Goal: Task Accomplishment & Management: Manage account settings

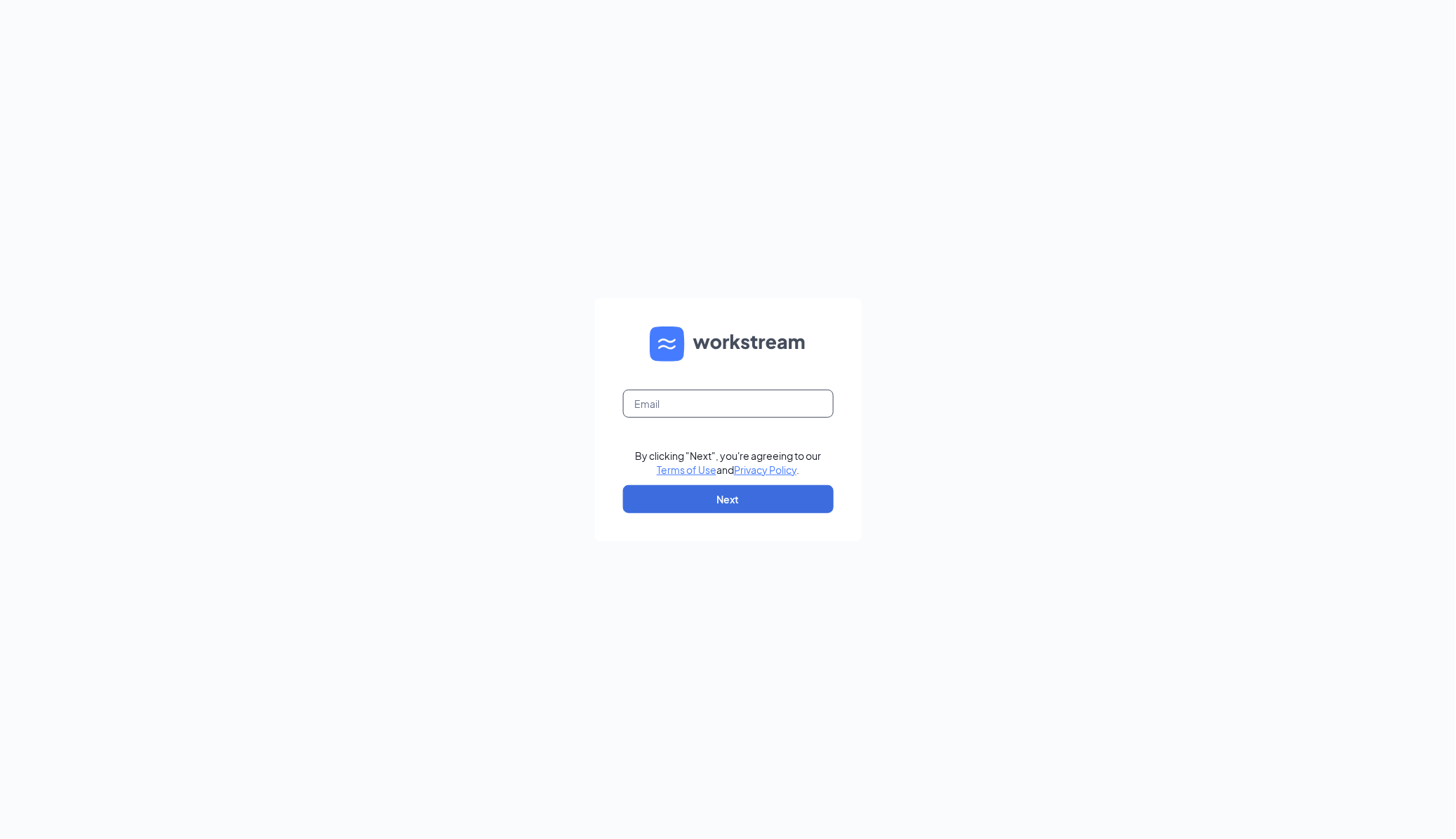
click at [750, 396] on input "text" at bounding box center [728, 403] width 210 height 28
type input "store1248@melanbo.net"
click at [669, 495] on button "Next" at bounding box center [728, 499] width 210 height 28
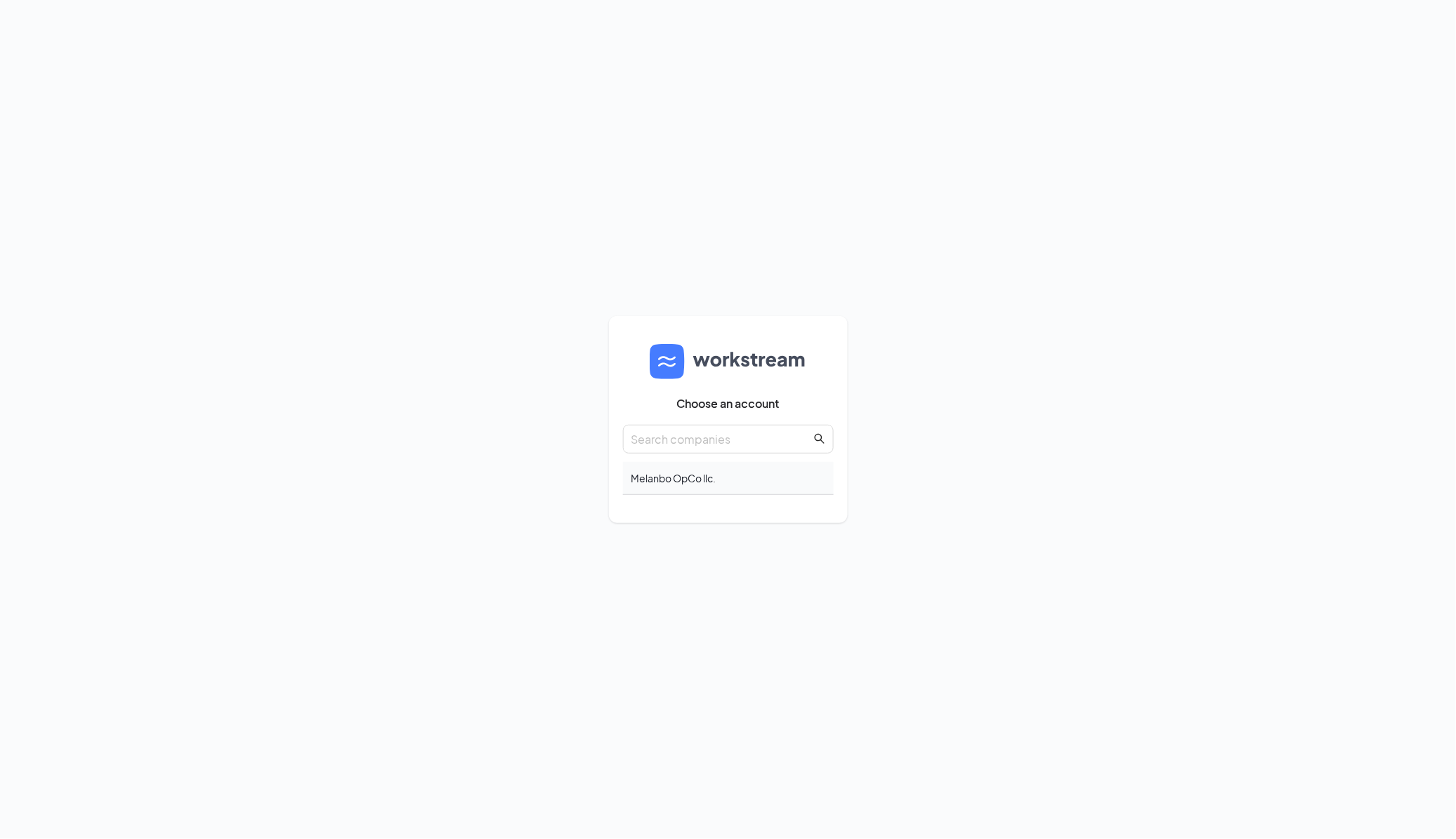
click at [665, 478] on div "Melanbo OpCo llc." at bounding box center [728, 478] width 210 height 33
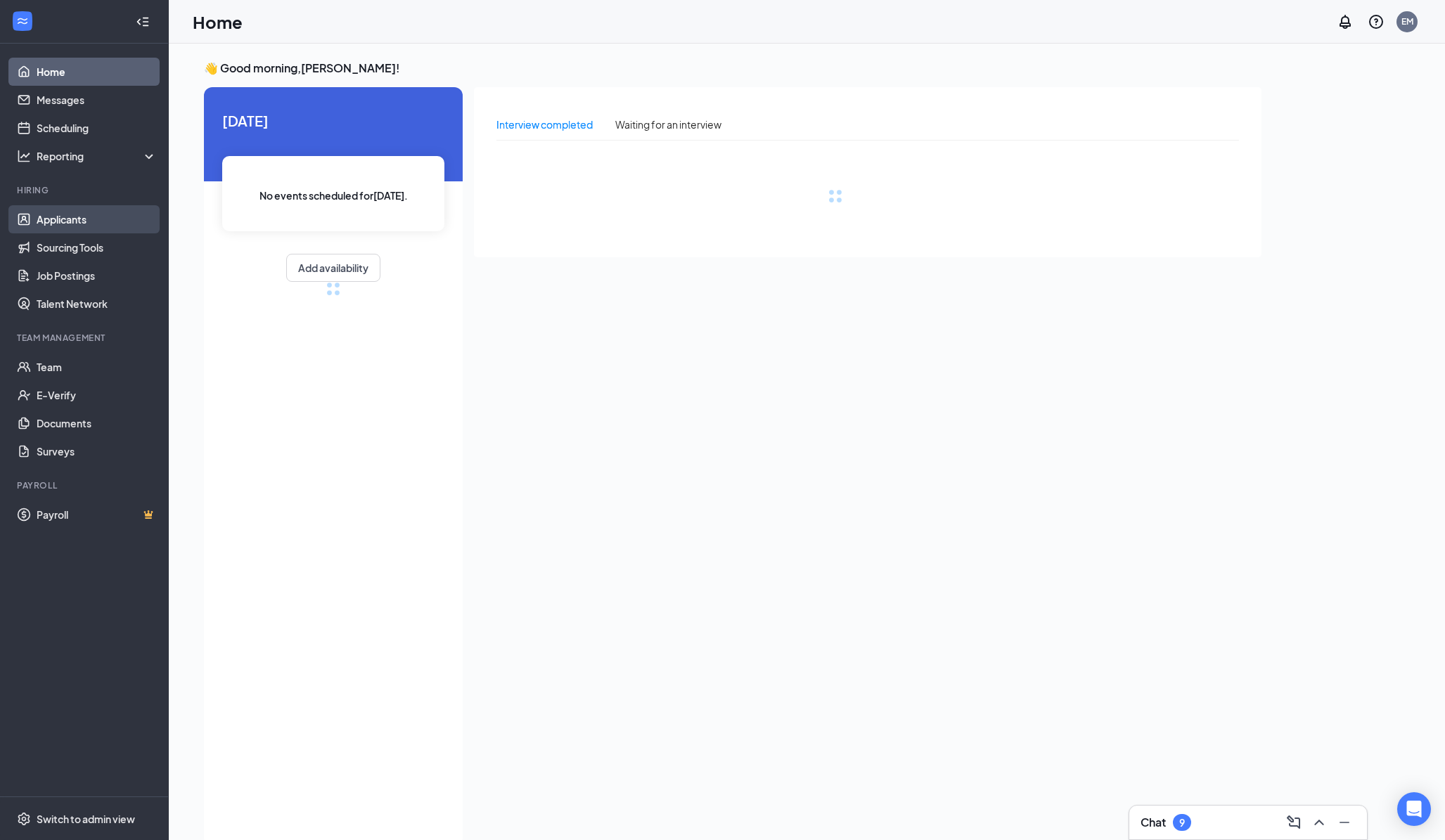
click at [108, 216] on link "Applicants" at bounding box center [97, 219] width 120 height 28
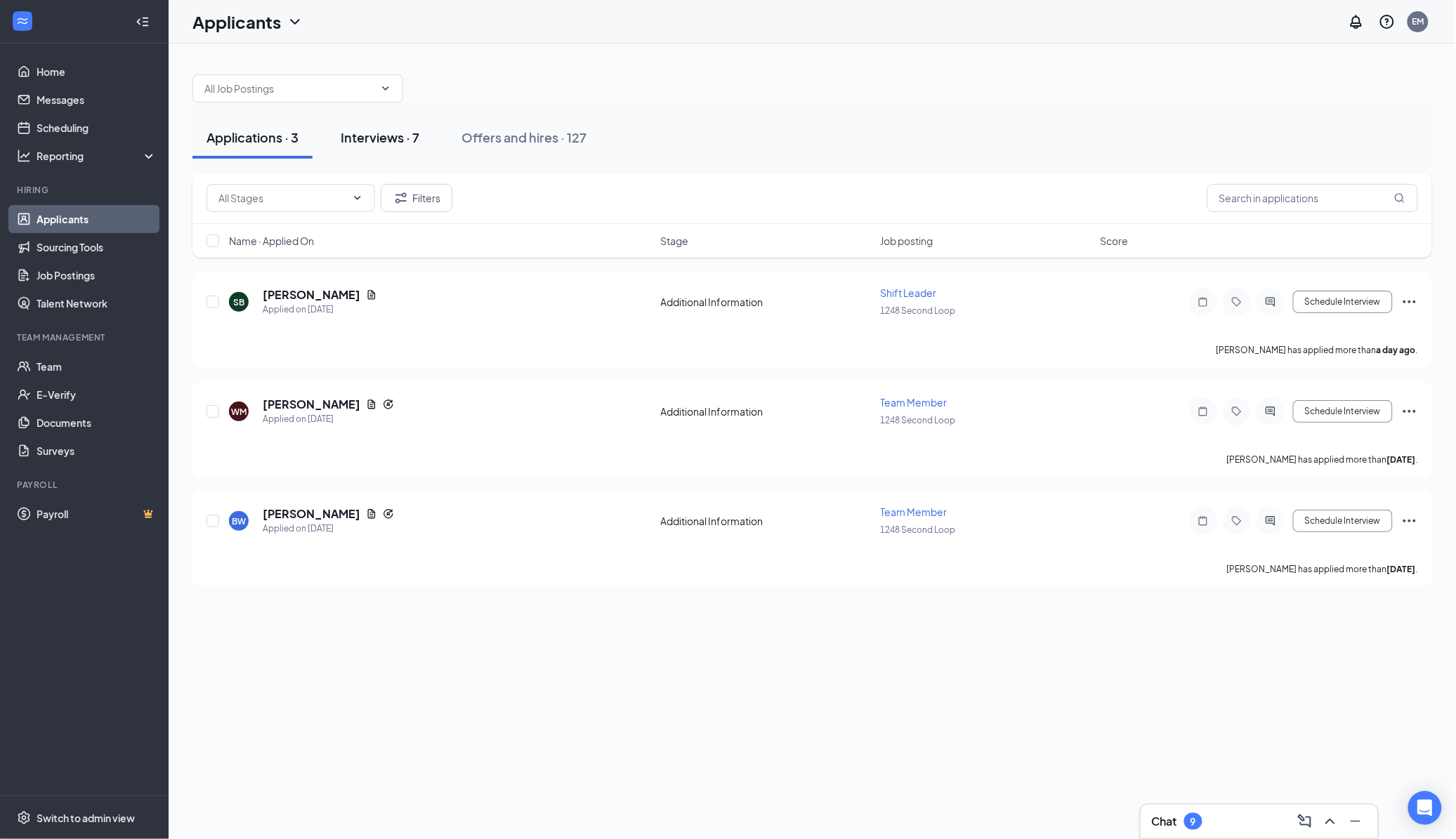
click at [381, 140] on div "Interviews · 7" at bounding box center [381, 137] width 79 height 17
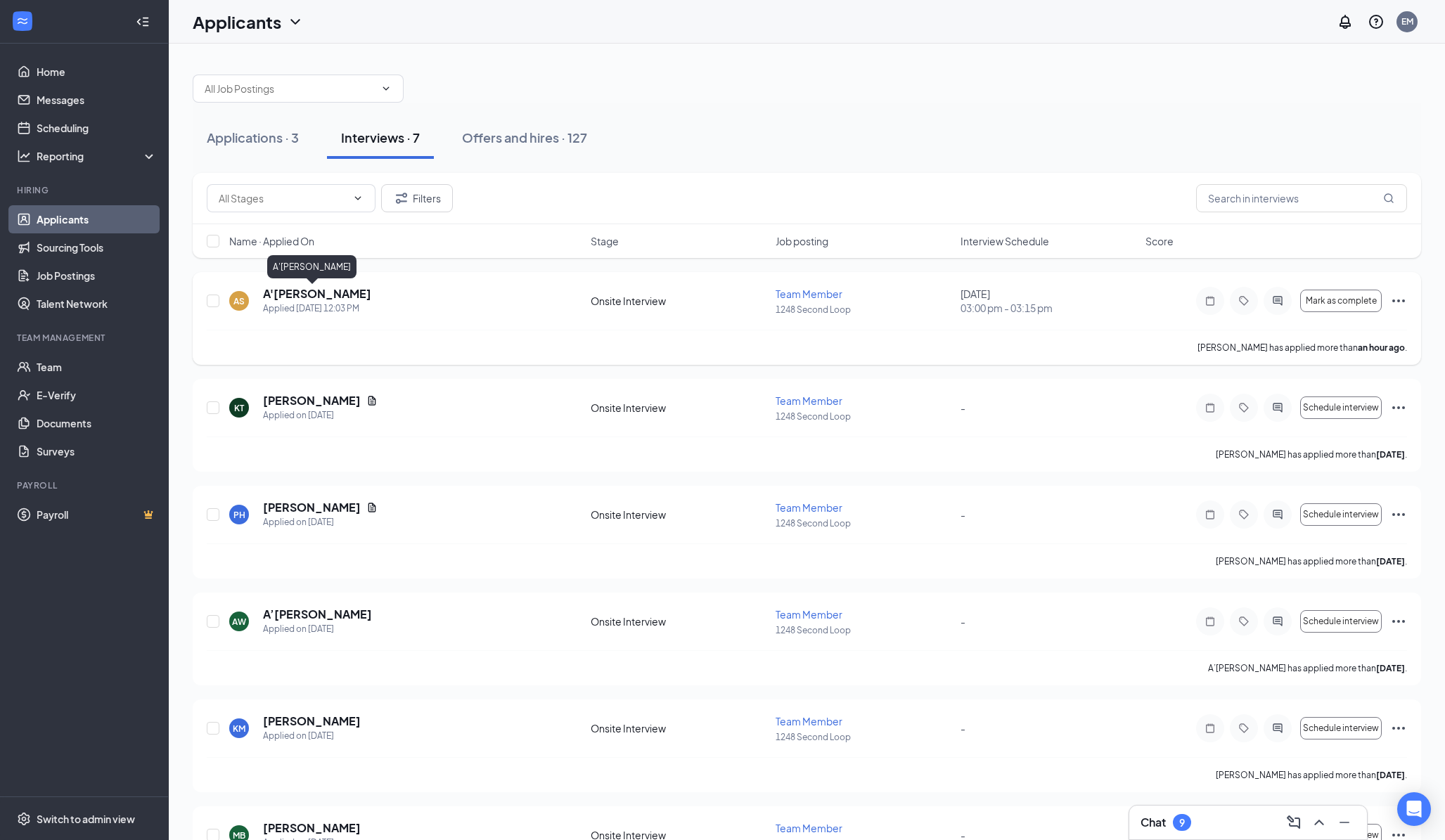
click at [294, 293] on h5 "A'[PERSON_NAME]" at bounding box center [317, 293] width 108 height 15
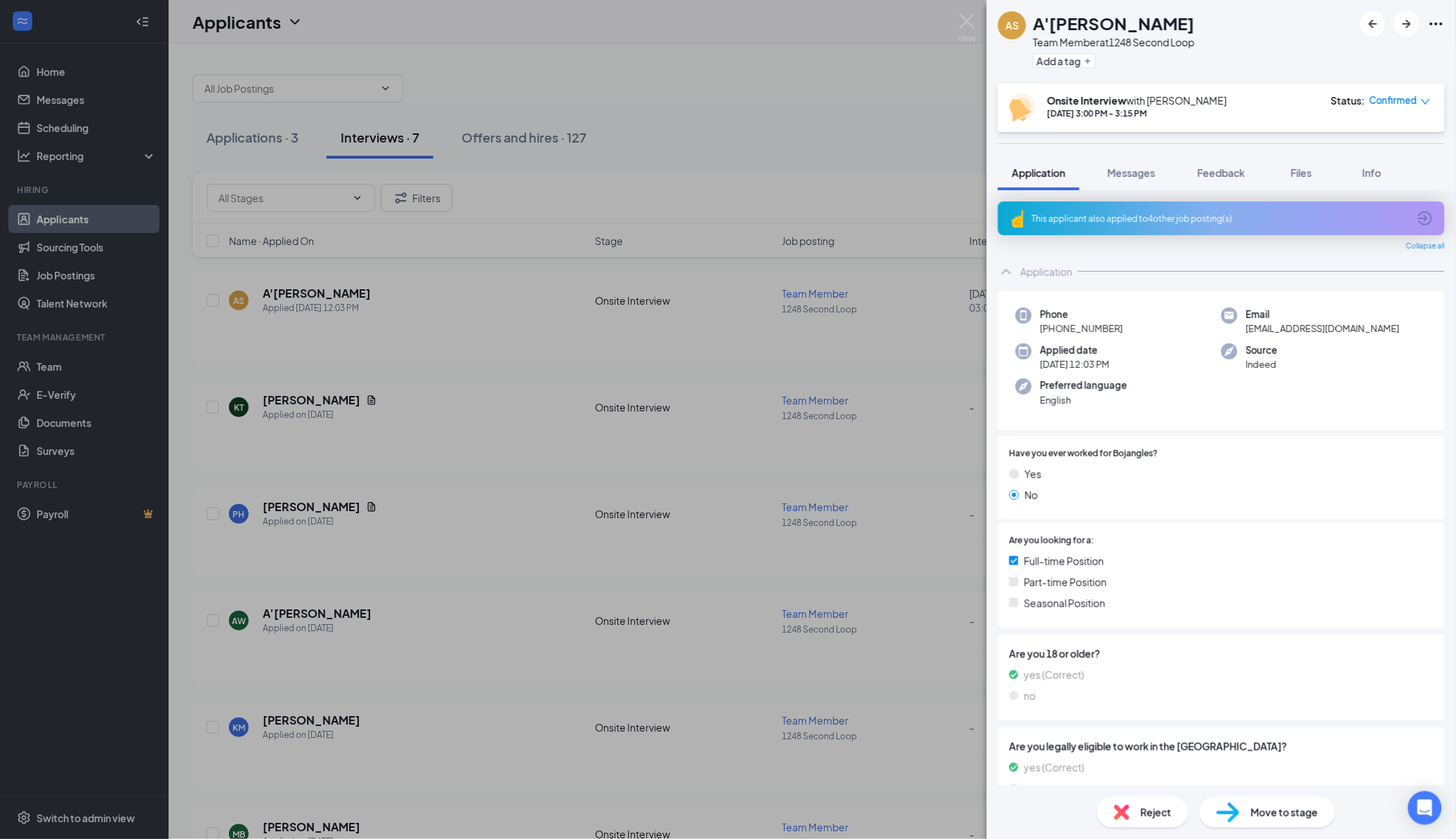
click at [298, 408] on div "AS [PERSON_NAME] Team Member at 1248 Second Loop Add a tag Onsite Interview wit…" at bounding box center [728, 419] width 1456 height 839
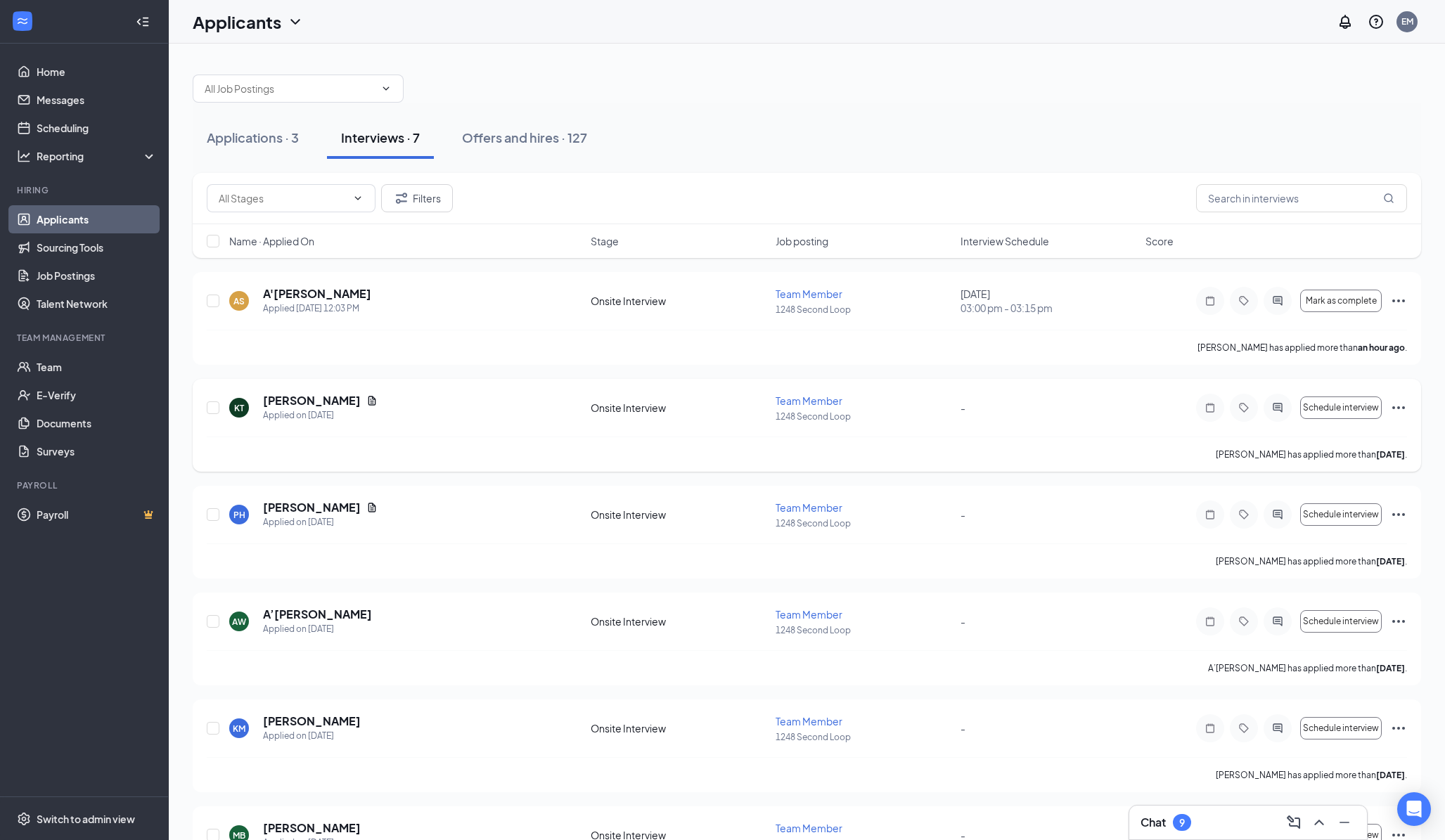
drag, startPoint x: 299, startPoint y: 408, endPoint x: 290, endPoint y: 405, distance: 9.5
click at [290, 405] on h5 "[PERSON_NAME]" at bounding box center [312, 401] width 98 height 15
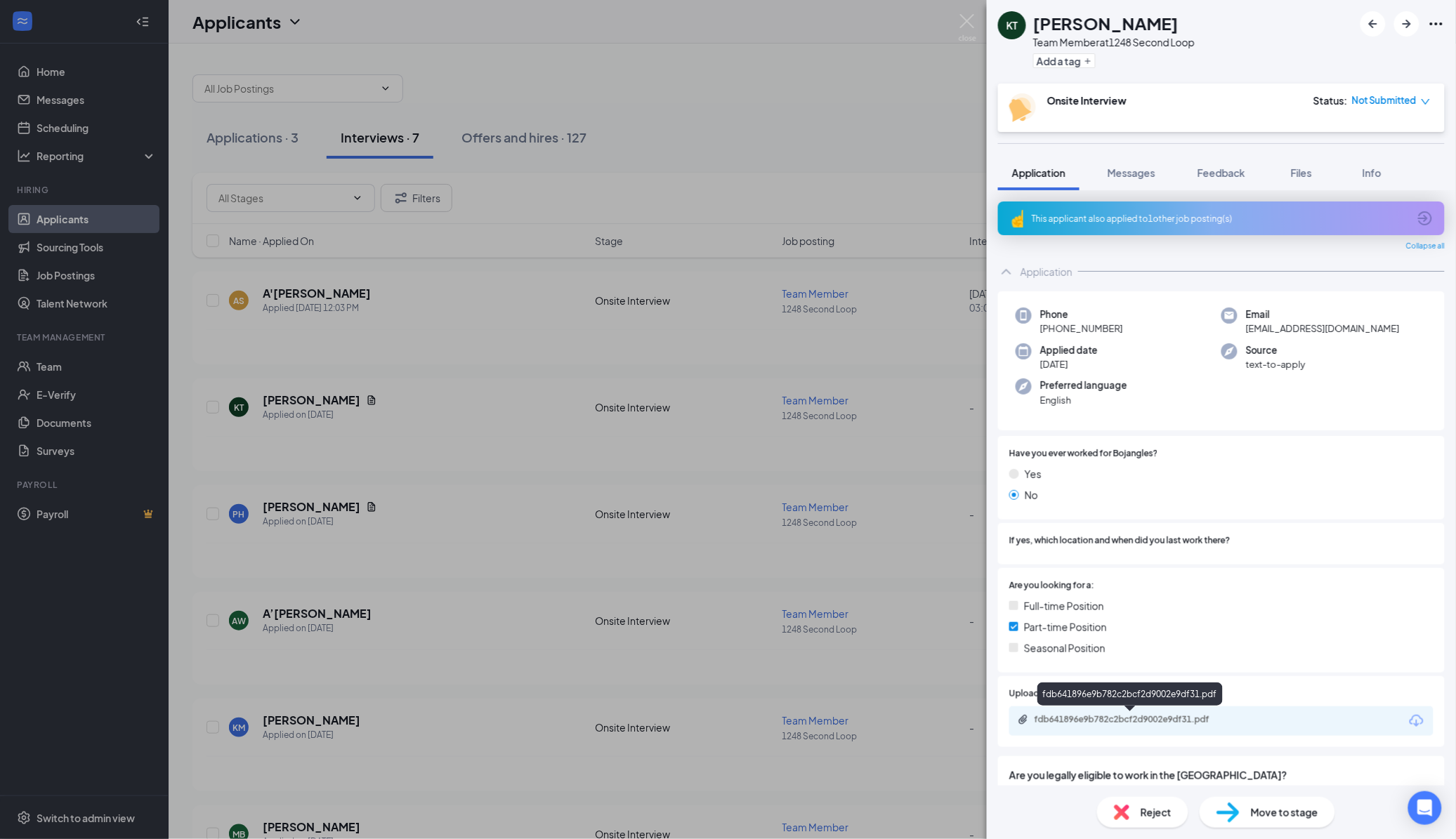
click at [1213, 718] on div "fdb641896e9b782c2bcf2d9002e9df31.pdf" at bounding box center [1132, 720] width 197 height 11
